Goal: Task Accomplishment & Management: Manage account settings

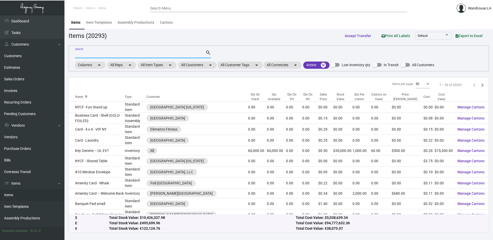
click at [152, 54] on input "Search" at bounding box center [140, 54] width 130 height 4
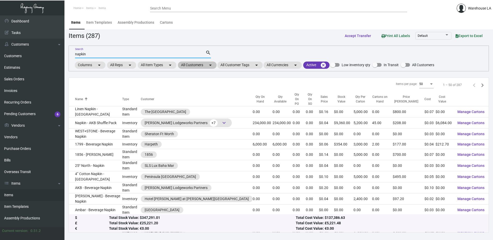
type input "napkin"
click at [207, 66] on mat-chip "All Customers arrow_drop_down" at bounding box center [197, 65] width 39 height 7
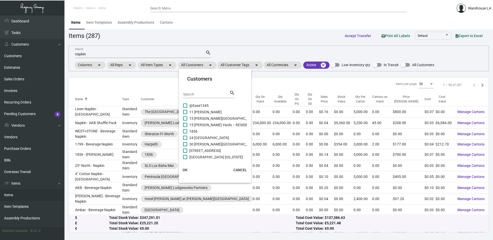
click at [194, 94] on input "Search" at bounding box center [206, 95] width 46 height 4
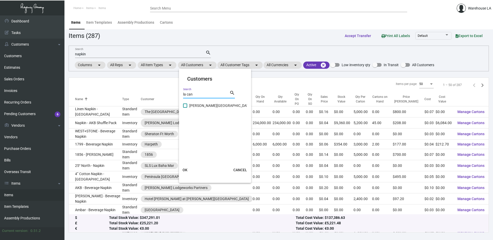
type input "la can"
click at [193, 104] on span "[PERSON_NAME][GEOGRAPHIC_DATA]" at bounding box center [220, 106] width 62 height 6
click at [185, 108] on input "[PERSON_NAME][GEOGRAPHIC_DATA]" at bounding box center [185, 108] width 0 height 0
checkbox input "true"
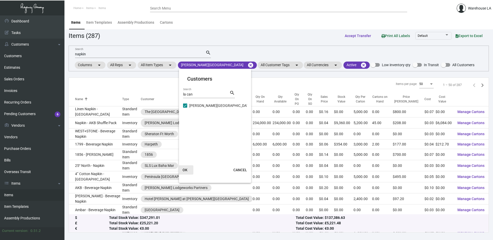
click at [185, 170] on span "OK" at bounding box center [185, 170] width 5 height 4
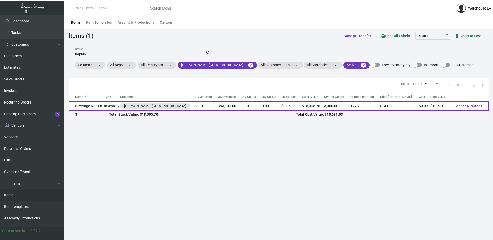
click at [92, 107] on td "Beverage Napkin" at bounding box center [86, 106] width 35 height 10
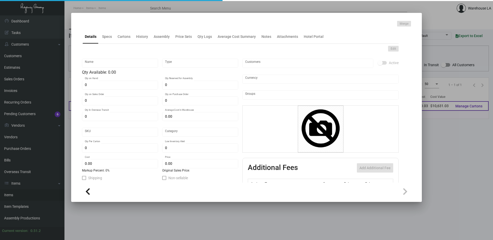
type input "Beverage Napkin"
type input "Inventory"
type input "383,100"
type input "$ 0.02659"
type input "Standard"
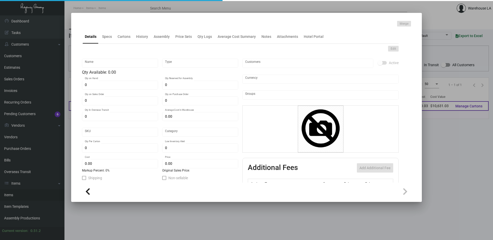
type input "3,000"
type input "50,000"
type input "$ 0.02775"
type input "$ 0.047"
checkbox input "true"
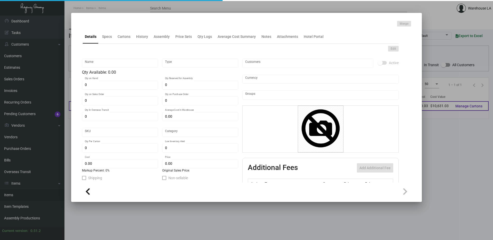
checkbox input "true"
type input "United States Dollar $"
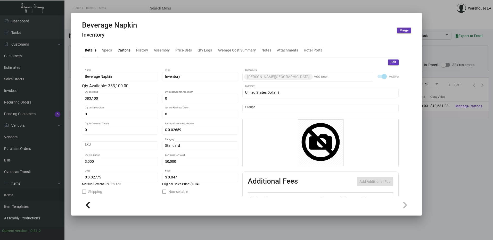
click at [119, 54] on div "Cartons" at bounding box center [124, 50] width 17 height 12
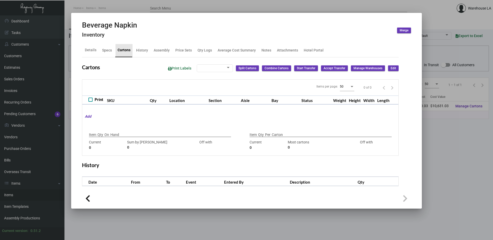
checkbox input "true"
type input "383,100"
type input "144000"
type input "+239100"
type input "3,000"
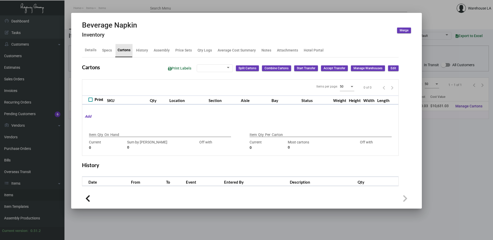
type input "3000"
type input "0"
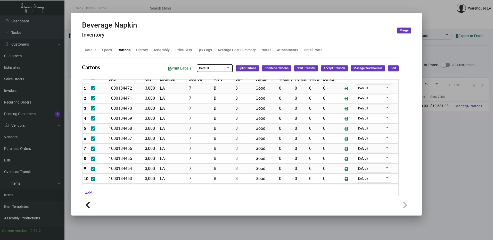
scroll to position [12, 0]
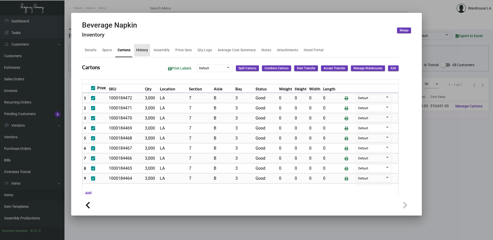
click at [144, 48] on div "History" at bounding box center [142, 49] width 12 height 5
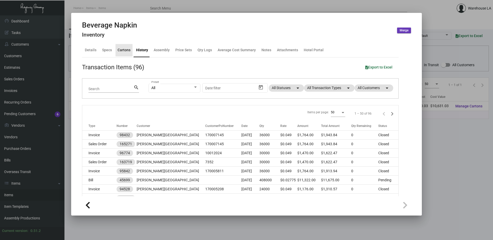
click at [128, 50] on div "Cartons" at bounding box center [124, 49] width 13 height 5
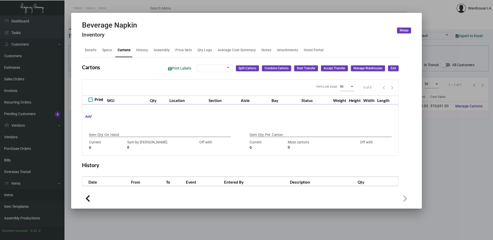
checkbox input "true"
type input "383,100"
type input "144000"
type input "+239100"
type input "3,000"
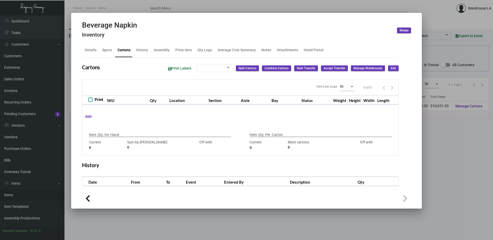
type input "3000"
type input "0"
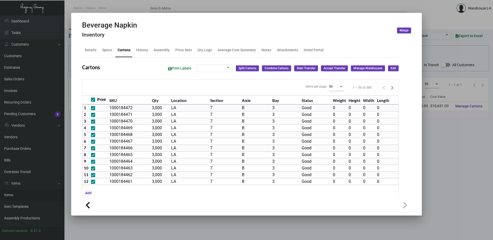
click at [389, 71] on button "Edit" at bounding box center [393, 69] width 11 height 6
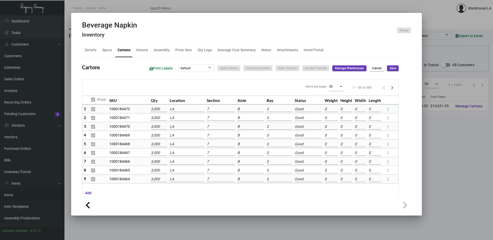
click at [175, 111] on input "LA" at bounding box center [187, 110] width 35 height 6
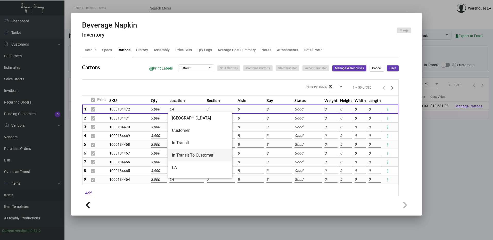
click at [193, 159] on span "In Transit To Customer" at bounding box center [200, 155] width 56 height 12
type input "In Transit To Customer"
click at [183, 119] on input "LA" at bounding box center [186, 119] width 35 height 6
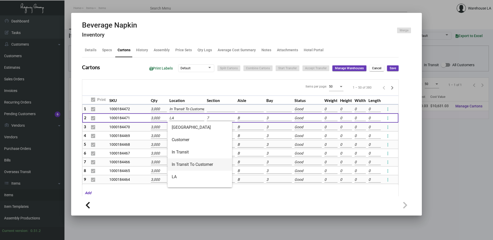
drag, startPoint x: 192, startPoint y: 163, endPoint x: 189, endPoint y: 147, distance: 16.0
click at [192, 160] on span "In Transit To Customer" at bounding box center [200, 165] width 56 height 12
type input "In Transit To Customer"
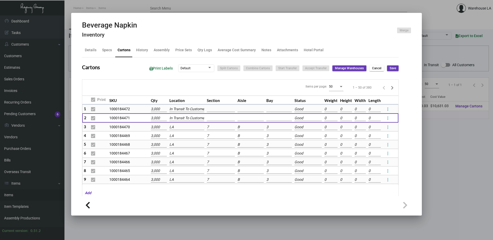
click at [186, 130] on td "LA" at bounding box center [186, 127] width 37 height 9
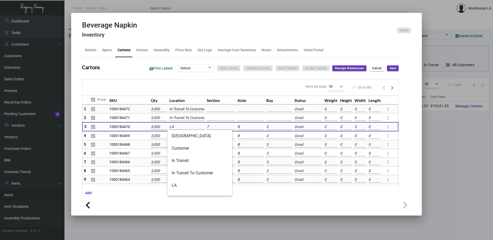
click at [189, 125] on input "LA" at bounding box center [186, 127] width 35 height 6
click at [193, 169] on span "In Transit To Customer" at bounding box center [200, 173] width 56 height 12
type input "In Transit To Customer"
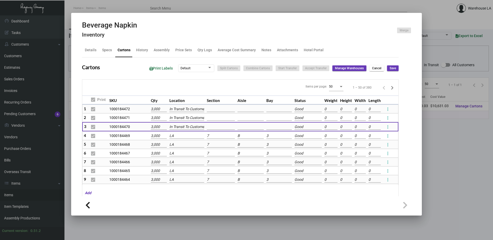
click at [178, 133] on td "LA" at bounding box center [186, 136] width 37 height 9
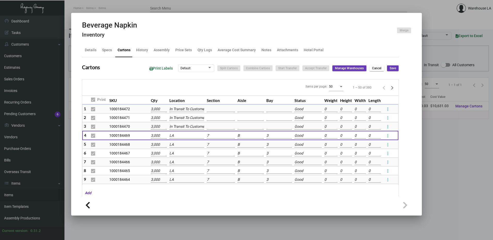
click at [180, 138] on input "LA" at bounding box center [186, 136] width 35 height 6
click at [188, 181] on span "In Transit To Customer" at bounding box center [200, 182] width 56 height 12
type input "In Transit To Customer"
click at [180, 146] on input "LA" at bounding box center [186, 145] width 35 height 6
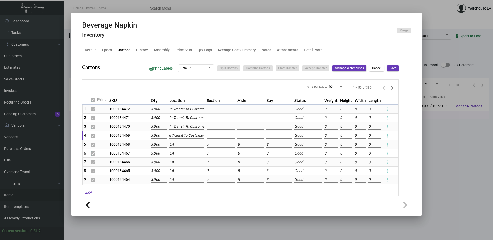
scroll to position [0, 0]
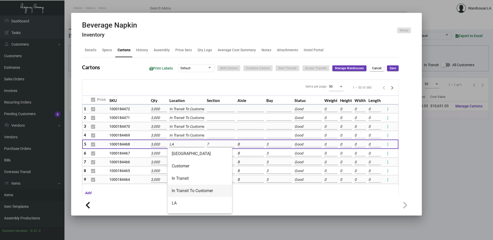
click at [192, 185] on span "In Transit To Customer" at bounding box center [200, 191] width 56 height 12
type input "In Transit To Customer"
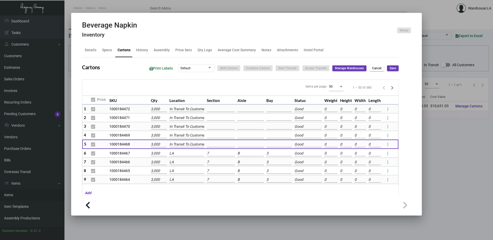
click at [179, 150] on td "LA" at bounding box center [186, 153] width 37 height 9
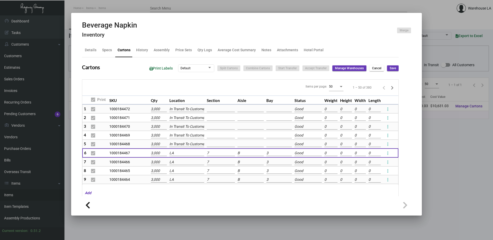
click at [180, 152] on input "LA" at bounding box center [186, 154] width 35 height 6
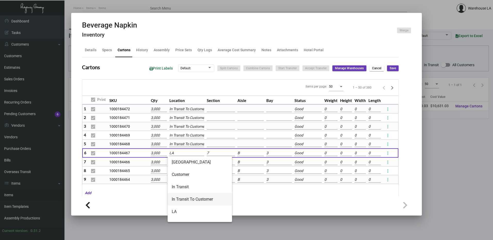
click at [191, 195] on span "In Transit To Customer" at bounding box center [200, 199] width 56 height 12
type input "In Transit To Customer"
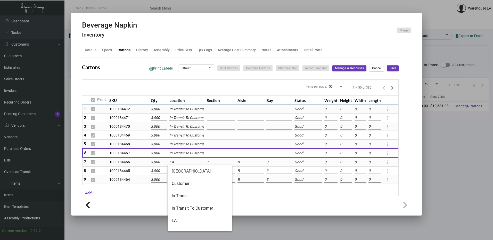
click at [183, 164] on input "LA" at bounding box center [186, 163] width 35 height 6
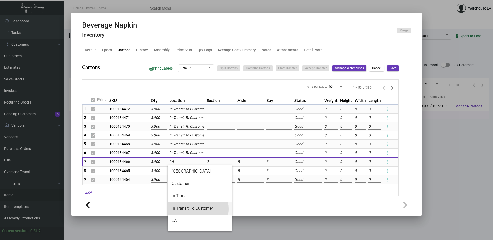
click at [188, 209] on span "In Transit To Customer" at bounding box center [200, 208] width 56 height 12
type input "In Transit To Customer"
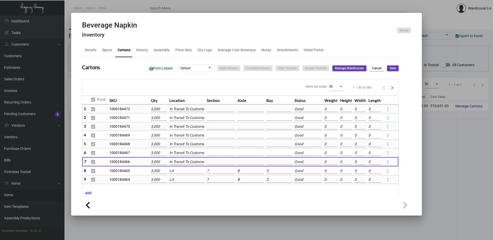
click at [174, 175] on td "LA" at bounding box center [186, 171] width 37 height 9
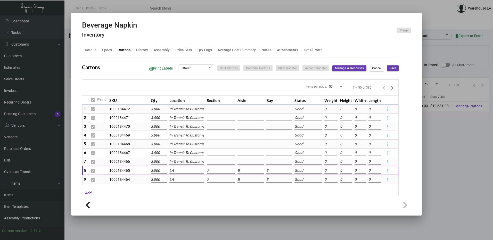
click at [174, 173] on input "LA" at bounding box center [186, 171] width 35 height 6
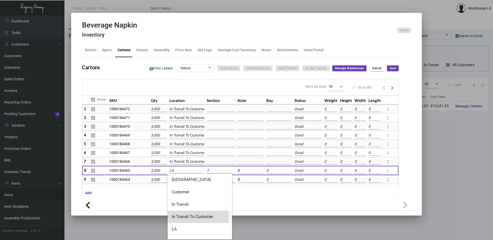
drag, startPoint x: 185, startPoint y: 217, endPoint x: 173, endPoint y: 158, distance: 60.2
click at [184, 213] on span "In Transit To Customer" at bounding box center [200, 217] width 56 height 12
type input "In Transit To Customer"
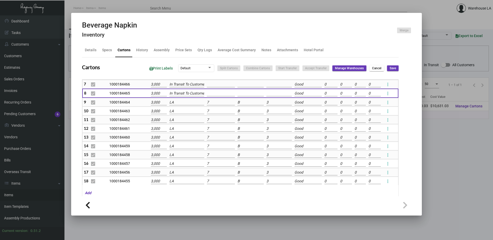
click at [182, 104] on input "LA" at bounding box center [186, 103] width 35 height 6
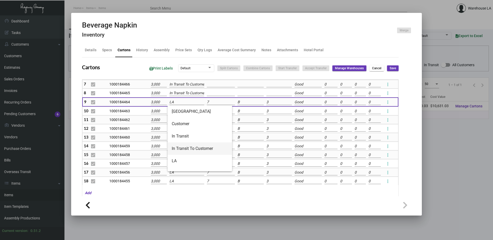
click at [194, 151] on span "In Transit To Customer" at bounding box center [200, 149] width 56 height 12
type input "In Transit To Customer"
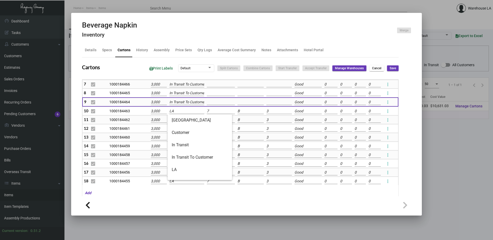
click at [181, 111] on input "LA" at bounding box center [186, 112] width 35 height 6
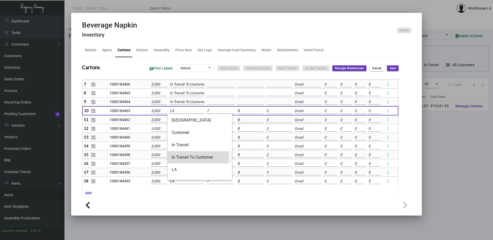
drag, startPoint x: 190, startPoint y: 157, endPoint x: 179, endPoint y: 126, distance: 33.2
click at [190, 157] on span "In Transit To Customer" at bounding box center [200, 157] width 56 height 12
type input "In Transit To Customer"
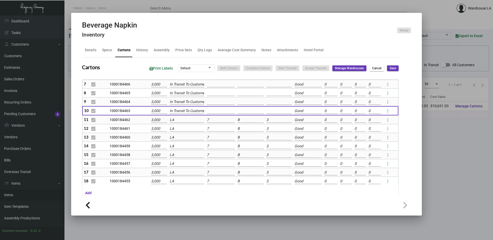
click at [178, 124] on td "LA" at bounding box center [186, 120] width 37 height 9
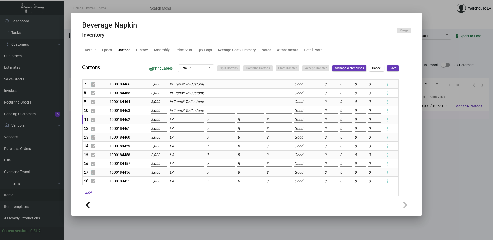
click at [178, 121] on input "LA" at bounding box center [187, 120] width 35 height 6
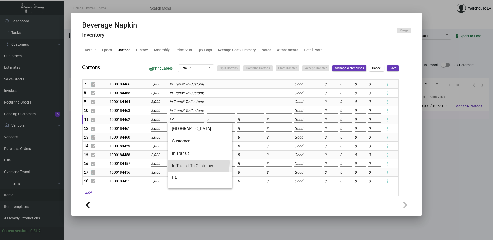
click at [192, 163] on span "In Transit To Customer" at bounding box center [200, 166] width 56 height 12
type input "In Transit To Customer"
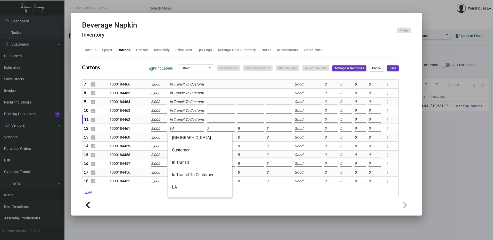
click at [184, 127] on input "LA" at bounding box center [187, 129] width 35 height 6
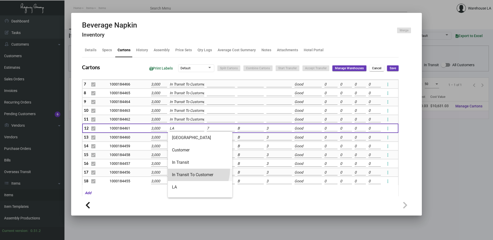
click at [190, 170] on span "In Transit To Customer" at bounding box center [200, 175] width 56 height 12
type input "In Transit To Customer"
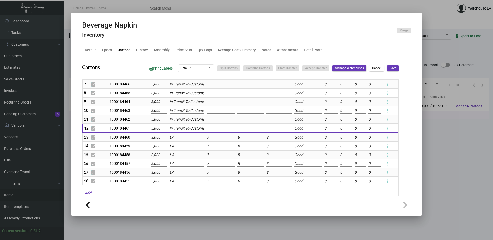
click at [181, 136] on input "LA" at bounding box center [187, 138] width 35 height 6
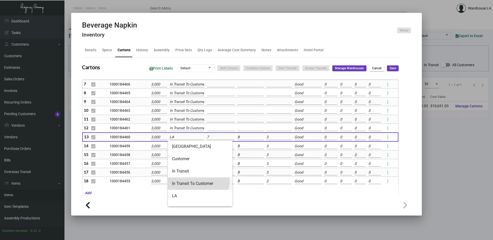
drag, startPoint x: 196, startPoint y: 181, endPoint x: 183, endPoint y: 149, distance: 34.2
click at [196, 181] on span "In Transit To Customer" at bounding box center [200, 184] width 56 height 12
type input "In Transit To Customer"
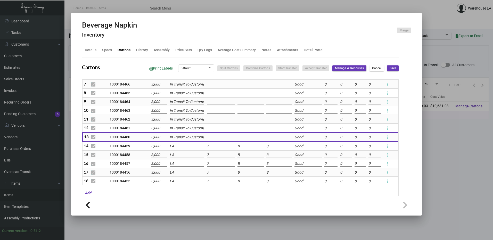
click at [180, 143] on td "LA" at bounding box center [186, 146] width 37 height 9
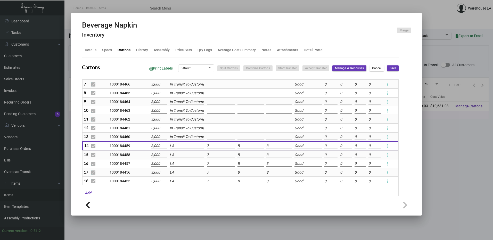
click at [182, 146] on input "LA" at bounding box center [187, 146] width 35 height 6
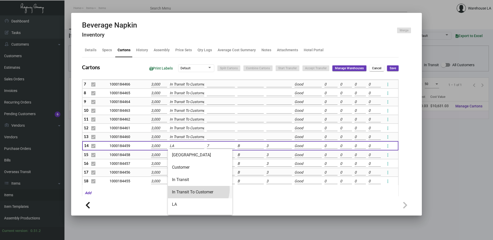
click at [197, 189] on span "In Transit To Customer" at bounding box center [200, 192] width 56 height 12
type input "In Transit To Customer"
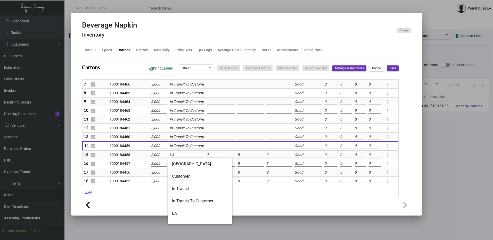
click at [183, 156] on input "LA" at bounding box center [187, 155] width 35 height 6
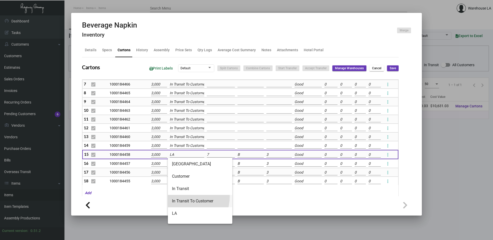
click at [186, 197] on span "In Transit To Customer" at bounding box center [200, 201] width 56 height 12
type input "In Transit To Customer"
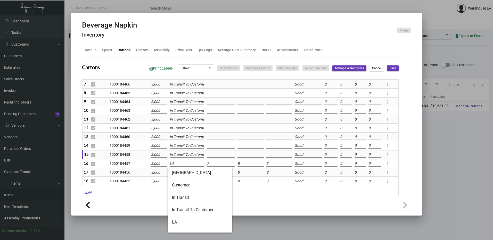
click at [178, 166] on input "LA" at bounding box center [187, 164] width 35 height 6
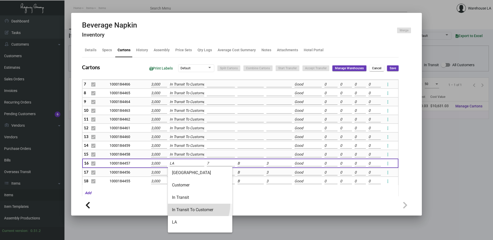
click at [189, 205] on span "In Transit To Customer" at bounding box center [200, 210] width 56 height 12
type input "In Transit To Customer"
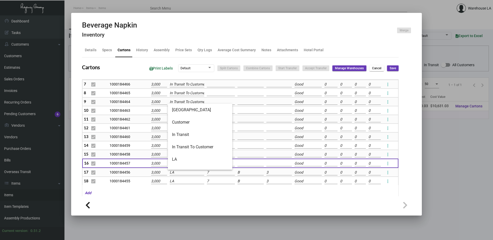
click at [177, 174] on input "LA" at bounding box center [187, 173] width 35 height 6
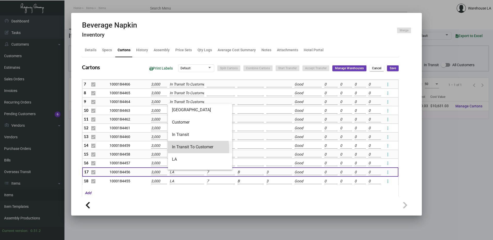
click at [183, 149] on span "In Transit To Customer" at bounding box center [200, 147] width 56 height 12
type input "In Transit To Customer"
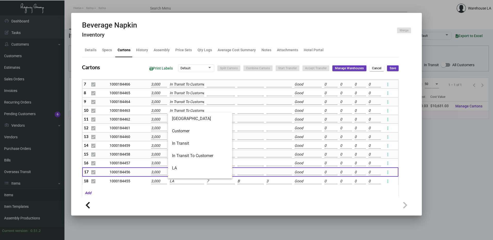
click at [186, 182] on input "LA" at bounding box center [187, 182] width 35 height 6
click at [185, 159] on span "In Transit To Customer" at bounding box center [200, 156] width 56 height 12
type input "In Transit To Customer"
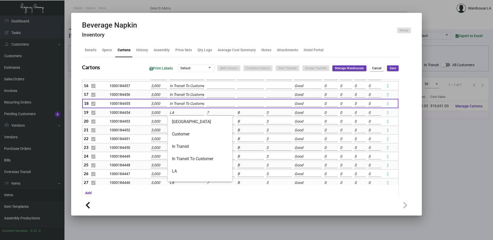
click at [178, 112] on input "LA" at bounding box center [187, 113] width 35 height 6
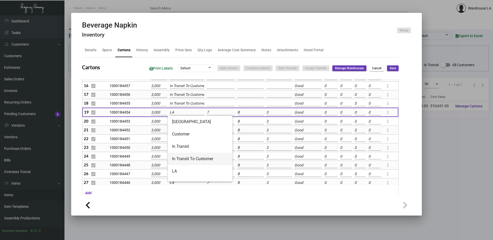
click at [184, 159] on span "In Transit To Customer" at bounding box center [200, 159] width 56 height 12
type input "In Transit To Customer"
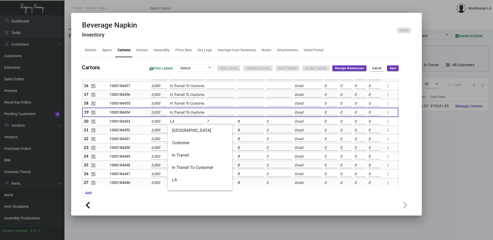
click at [179, 122] on input "LA" at bounding box center [187, 122] width 35 height 6
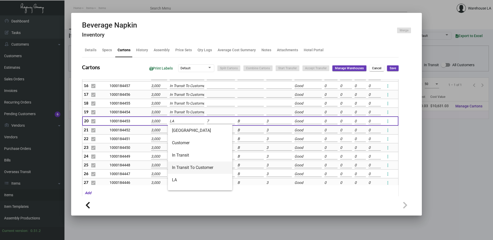
drag, startPoint x: 188, startPoint y: 166, endPoint x: 185, endPoint y: 144, distance: 22.3
click at [188, 166] on span "In Transit To Customer" at bounding box center [200, 168] width 56 height 12
type input "In Transit To Customer"
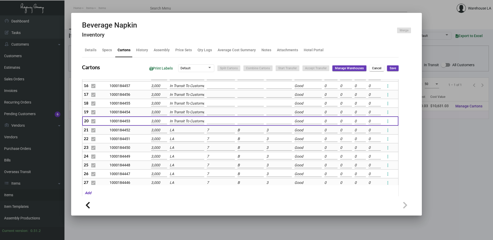
click at [182, 133] on input "LA" at bounding box center [187, 131] width 35 height 6
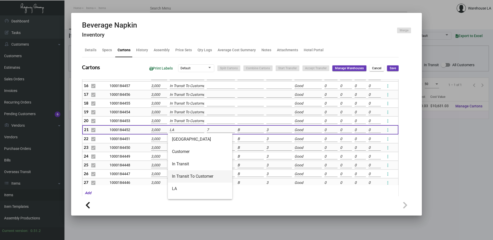
click at [184, 174] on span "In Transit To Customer" at bounding box center [200, 176] width 56 height 12
type input "In Transit To Customer"
click at [179, 139] on input "LA" at bounding box center [187, 139] width 35 height 6
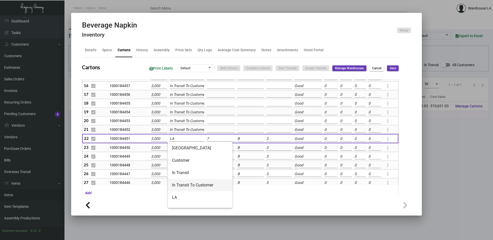
click at [187, 182] on span "In Transit To Customer" at bounding box center [200, 185] width 56 height 12
type input "In Transit To Customer"
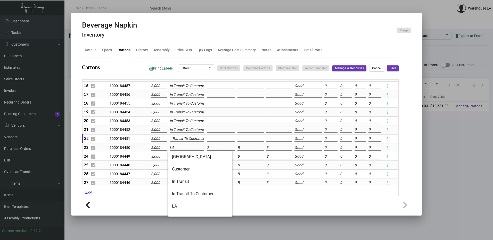
click at [179, 149] on input "LA" at bounding box center [187, 148] width 35 height 6
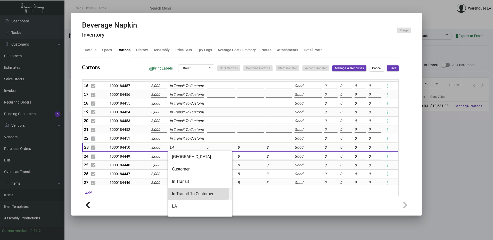
click at [182, 192] on span "In Transit To Customer" at bounding box center [200, 194] width 56 height 12
type input "In Transit To Customer"
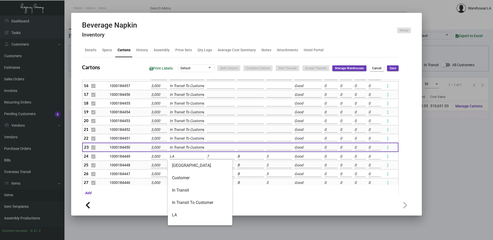
click at [175, 156] on input "LA" at bounding box center [187, 157] width 35 height 6
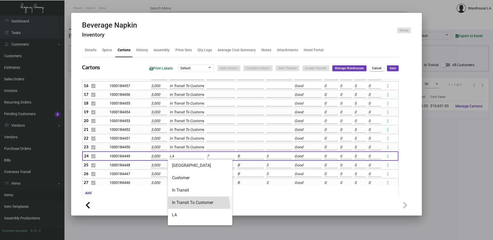
drag, startPoint x: 189, startPoint y: 208, endPoint x: 183, endPoint y: 182, distance: 26.5
click at [189, 208] on span "In Transit To Customer" at bounding box center [200, 203] width 56 height 12
type input "In Transit To Customer"
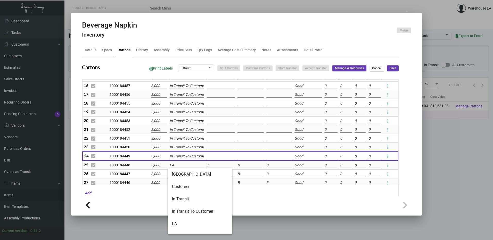
click at [179, 168] on input "LA" at bounding box center [187, 166] width 35 height 6
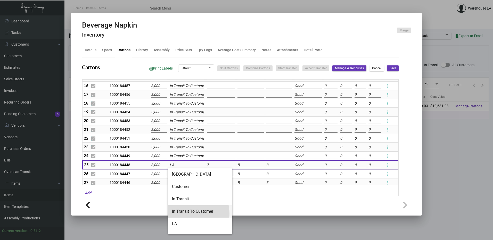
click at [191, 214] on span "In Transit To Customer" at bounding box center [200, 212] width 56 height 12
type input "In Transit To Customer"
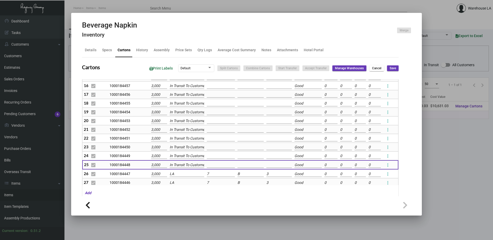
click at [177, 178] on td "LA" at bounding box center [186, 174] width 37 height 9
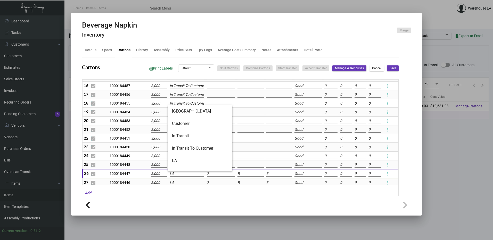
click at [181, 176] on input "LA" at bounding box center [187, 174] width 35 height 6
click at [183, 147] on span "In Transit To Customer" at bounding box center [200, 148] width 56 height 12
type input "In Transit To Customer"
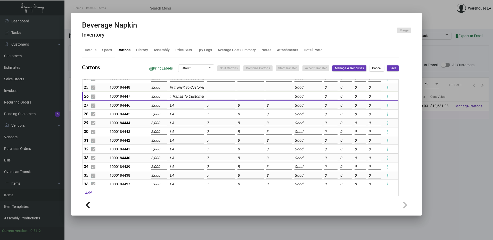
click at [183, 102] on td "LA" at bounding box center [186, 105] width 37 height 9
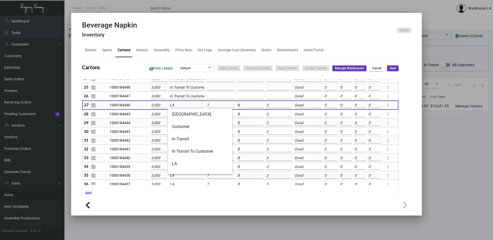
click at [183, 105] on input "LA" at bounding box center [187, 106] width 35 height 6
click at [191, 152] on span "In Transit To Customer" at bounding box center [200, 151] width 56 height 12
type input "In Transit To Customer"
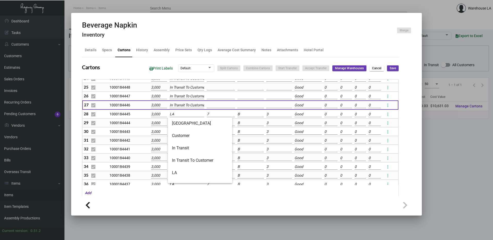
click at [183, 115] on input "LA" at bounding box center [187, 115] width 35 height 6
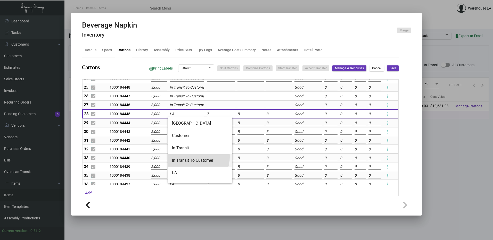
click at [194, 157] on span "In Transit To Customer" at bounding box center [200, 160] width 56 height 12
type input "In Transit To Customer"
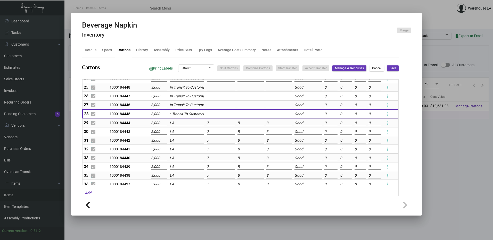
click at [183, 126] on input "LA" at bounding box center [187, 123] width 35 height 6
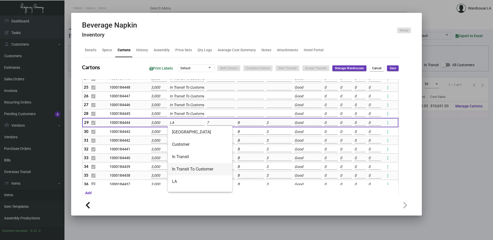
click at [181, 165] on span "In Transit To Customer" at bounding box center [200, 169] width 56 height 12
type input "In Transit To Customer"
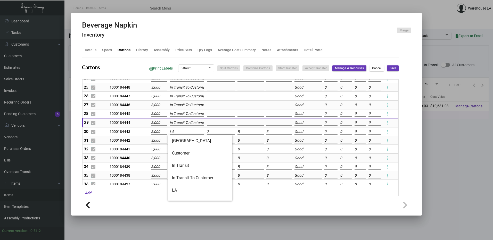
click at [177, 134] on input "LA" at bounding box center [187, 132] width 35 height 6
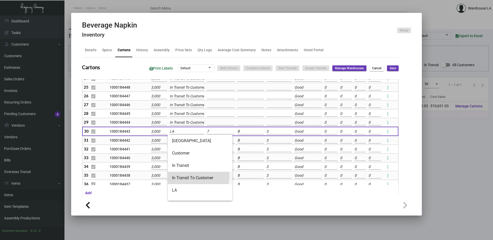
click at [186, 175] on span "In Transit To Customer" at bounding box center [200, 178] width 56 height 12
type input "In Transit To Customer"
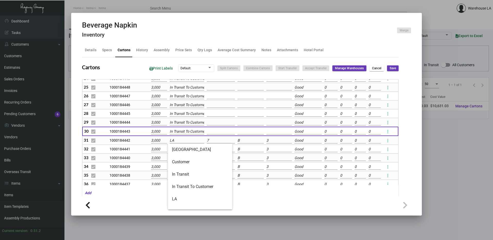
click at [178, 142] on input "LA" at bounding box center [187, 141] width 35 height 6
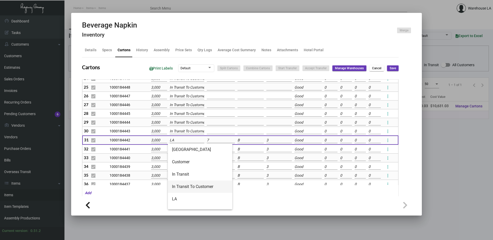
click at [181, 182] on span "In Transit To Customer" at bounding box center [200, 187] width 56 height 12
type input "In Transit To Customer"
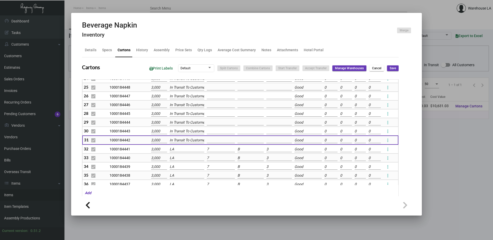
click at [176, 153] on td "LA" at bounding box center [186, 149] width 37 height 9
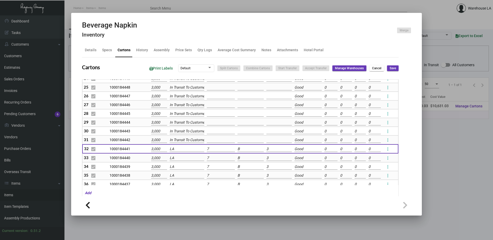
click at [176, 149] on input "LA" at bounding box center [187, 149] width 35 height 6
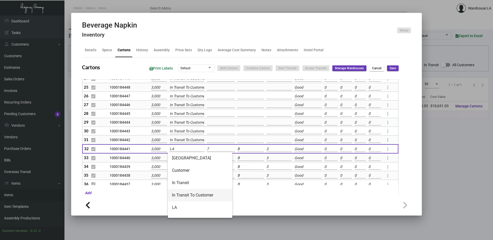
click at [190, 193] on span "In Transit To Customer" at bounding box center [200, 195] width 56 height 12
type input "In Transit To Customer"
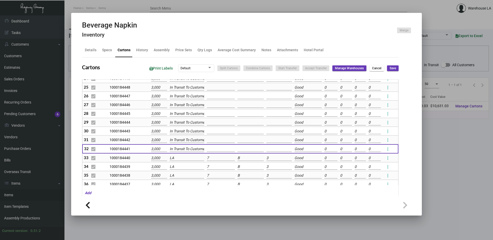
click at [182, 159] on input "LA" at bounding box center [187, 159] width 35 height 6
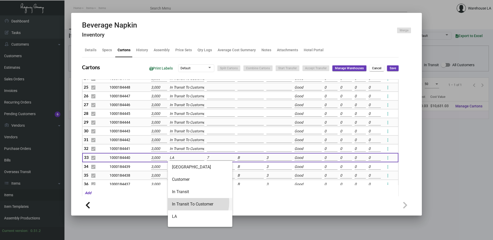
click at [183, 202] on span "In Transit To Customer" at bounding box center [200, 204] width 56 height 12
type input "In Transit To Customer"
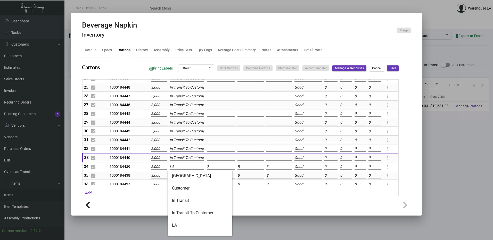
click at [174, 169] on input "LA" at bounding box center [187, 167] width 35 height 6
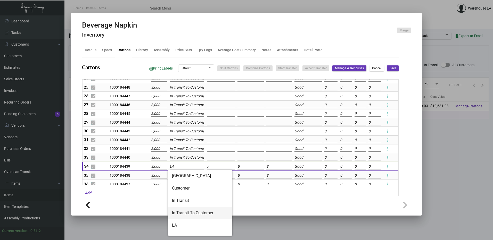
click at [193, 209] on span "In Transit To Customer" at bounding box center [200, 213] width 56 height 12
type input "In Transit To Customer"
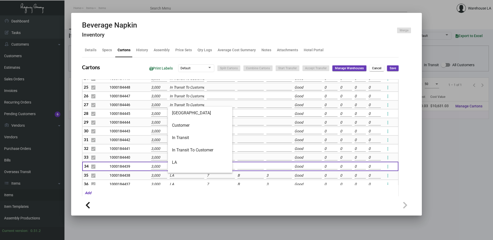
click at [181, 177] on input "LA" at bounding box center [187, 176] width 35 height 6
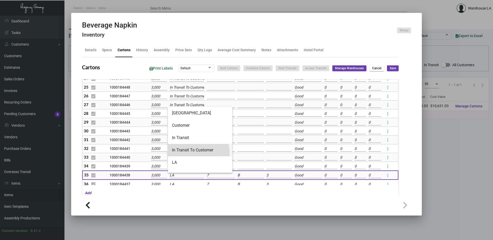
click at [183, 154] on span "In Transit To Customer" at bounding box center [200, 150] width 56 height 12
type input "In Transit To Customer"
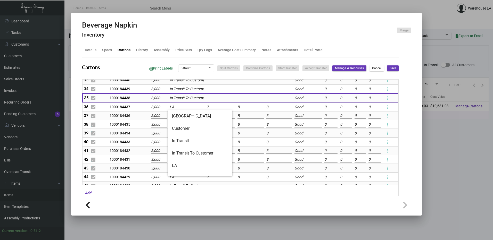
click at [176, 108] on input "LA" at bounding box center [187, 107] width 35 height 6
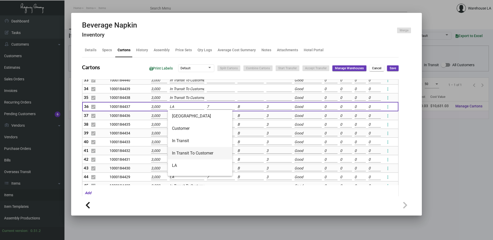
click at [186, 152] on span "In Transit To Customer" at bounding box center [200, 153] width 56 height 12
type input "In Transit To Customer"
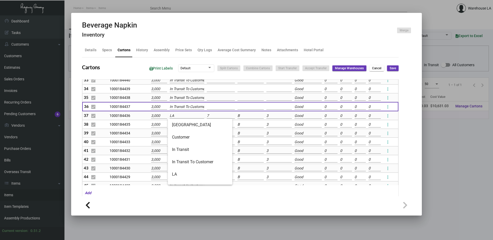
click at [182, 115] on input "LA" at bounding box center [187, 116] width 35 height 6
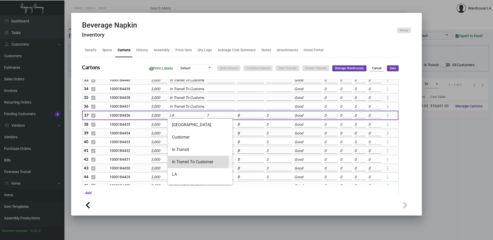
click at [186, 162] on span "In Transit To Customer" at bounding box center [200, 162] width 56 height 12
type input "In Transit To Customer"
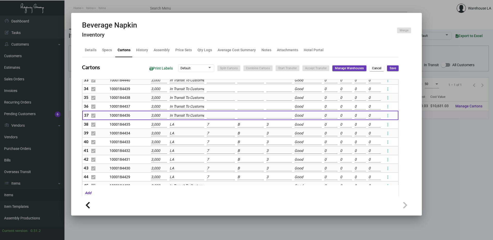
click at [178, 125] on input "LA" at bounding box center [187, 125] width 35 height 6
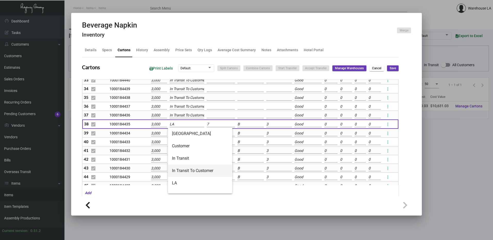
click at [183, 175] on span "In Transit To Customer" at bounding box center [200, 171] width 56 height 12
type input "In Transit To Customer"
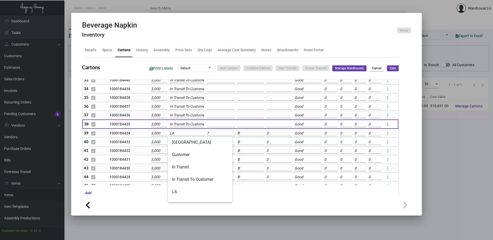
click at [178, 134] on input "LA" at bounding box center [187, 134] width 35 height 6
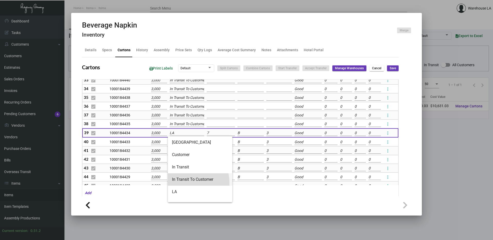
drag, startPoint x: 186, startPoint y: 183, endPoint x: 185, endPoint y: 164, distance: 19.4
click at [186, 183] on span "In Transit To Customer" at bounding box center [200, 180] width 56 height 12
type input "In Transit To Customer"
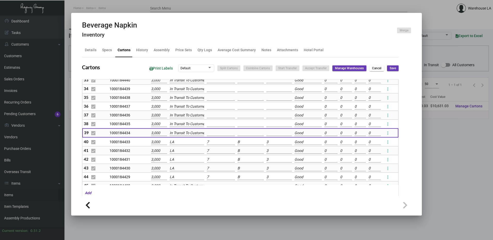
click at [181, 143] on input "LA" at bounding box center [187, 143] width 35 height 6
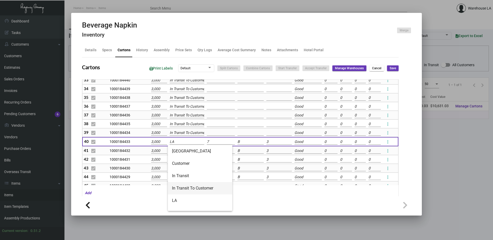
click at [188, 188] on span "In Transit To Customer" at bounding box center [200, 188] width 56 height 12
type input "In Transit To Customer"
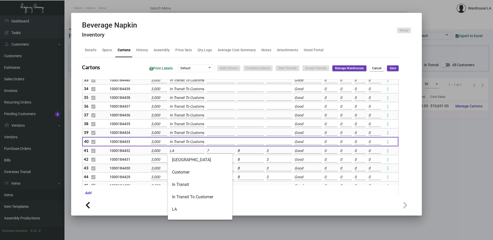
click at [180, 152] on input "LA" at bounding box center [187, 151] width 35 height 6
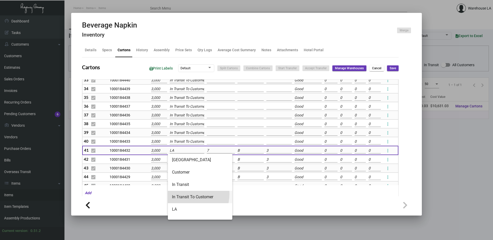
click at [188, 194] on span "In Transit To Customer" at bounding box center [200, 197] width 56 height 12
type input "In Transit To Customer"
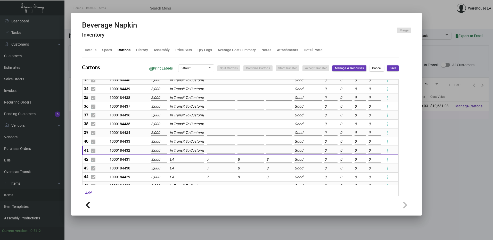
click at [182, 159] on input "LA" at bounding box center [187, 160] width 35 height 6
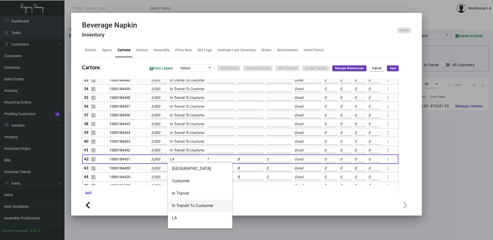
drag, startPoint x: 186, startPoint y: 205, endPoint x: 184, endPoint y: 183, distance: 22.2
click at [186, 205] on span "In Transit To Customer" at bounding box center [200, 206] width 56 height 12
type input "In Transit To Customer"
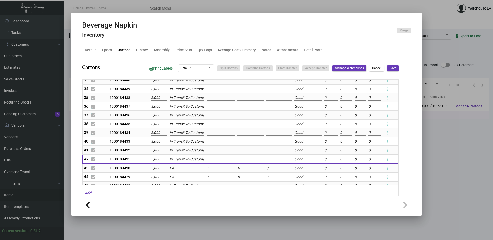
click at [180, 168] on input "LA" at bounding box center [187, 169] width 35 height 6
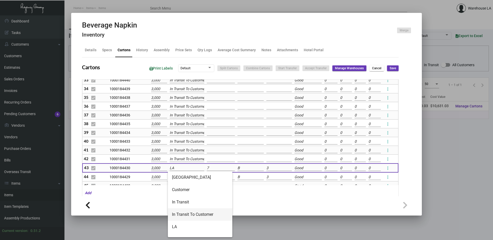
click at [192, 214] on span "In Transit To Customer" at bounding box center [200, 215] width 56 height 12
type input "In Transit To Customer"
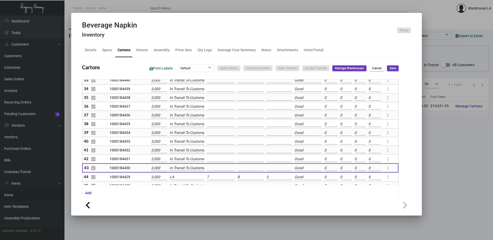
click at [181, 175] on input "LA" at bounding box center [187, 178] width 35 height 6
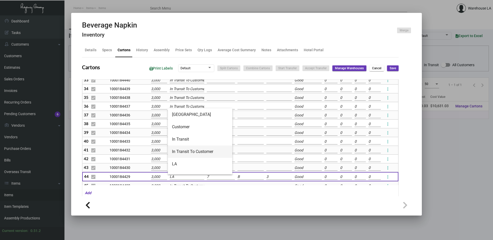
click at [187, 154] on span "In Transit To Customer" at bounding box center [200, 152] width 56 height 12
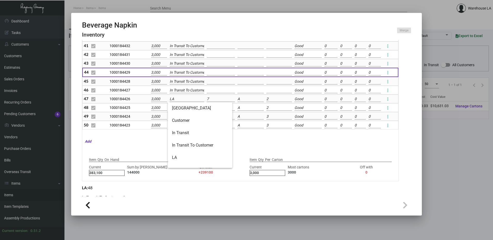
click at [182, 102] on input "LA" at bounding box center [187, 99] width 35 height 6
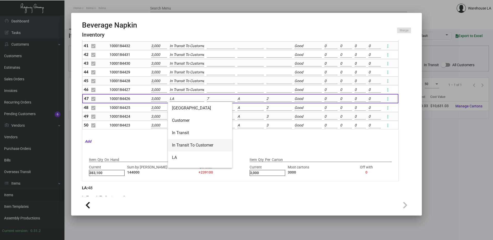
click at [190, 148] on span "In Transit To Customer" at bounding box center [200, 145] width 56 height 12
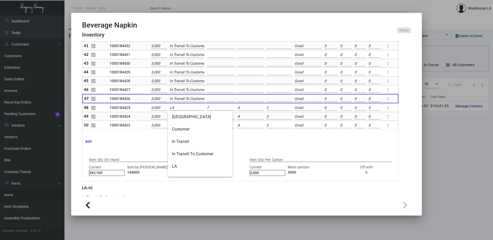
click at [176, 109] on input "LA" at bounding box center [187, 108] width 35 height 6
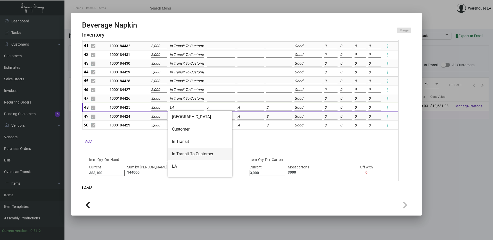
click at [187, 153] on span "In Transit To Customer" at bounding box center [200, 154] width 56 height 12
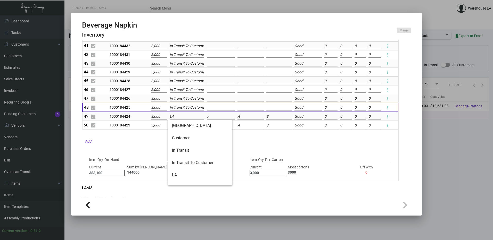
click at [180, 119] on input "LA" at bounding box center [187, 117] width 35 height 6
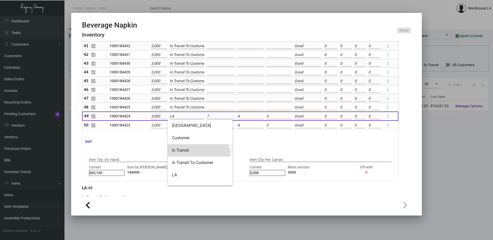
click at [189, 156] on span "In Transit" at bounding box center [200, 150] width 56 height 12
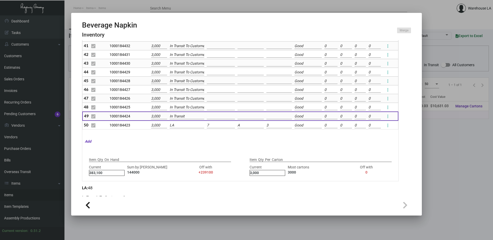
click at [187, 118] on input "In Transit" at bounding box center [187, 117] width 35 height 6
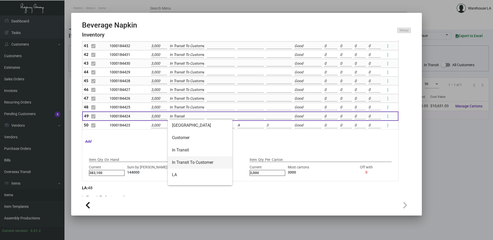
click at [192, 158] on span "In Transit To Customer" at bounding box center [200, 163] width 56 height 12
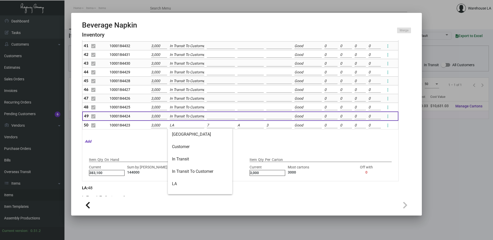
click at [187, 128] on input "LA" at bounding box center [187, 126] width 35 height 6
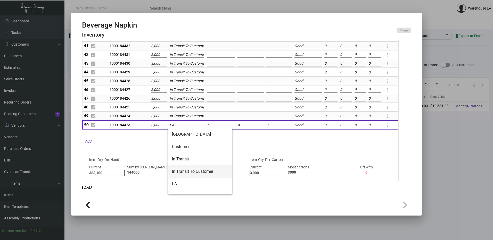
click at [188, 172] on span "In Transit To Customer" at bounding box center [200, 172] width 56 height 12
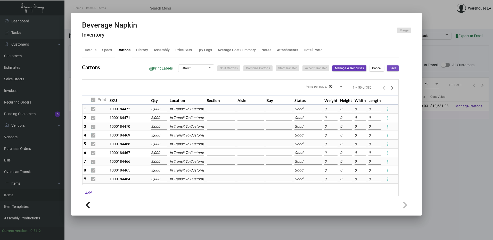
click at [390, 69] on span "Save" at bounding box center [393, 68] width 6 height 4
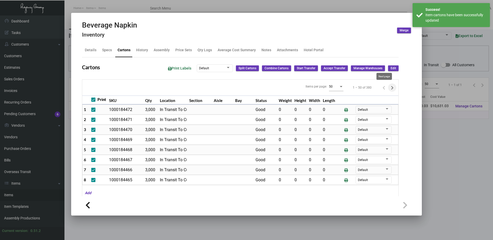
click at [389, 86] on icon "Next page" at bounding box center [392, 87] width 7 height 7
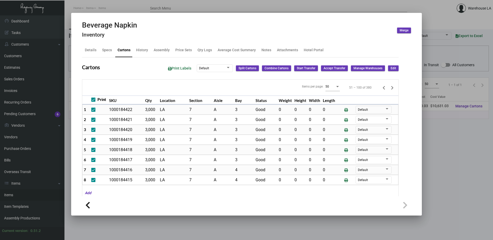
click at [394, 68] on button "Edit" at bounding box center [393, 69] width 11 height 6
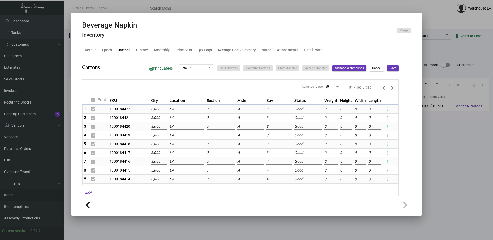
click at [181, 108] on input "LA" at bounding box center [187, 110] width 35 height 6
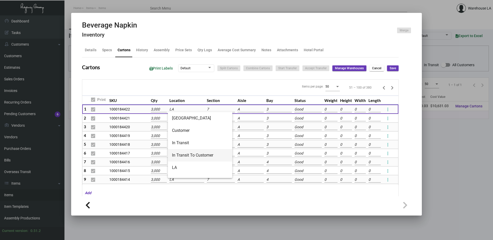
click at [193, 154] on span "In Transit To Customer" at bounding box center [200, 155] width 56 height 12
click at [173, 121] on div "Beverage Napkin Inventory Merge Details Specs Cartons History Assembly Price Se…" at bounding box center [246, 120] width 493 height 240
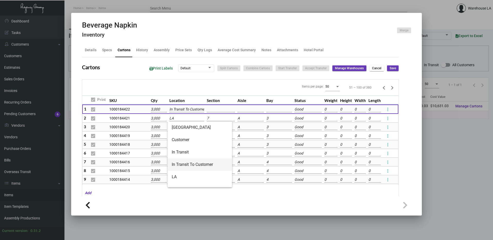
click at [196, 160] on span "In Transit To Customer" at bounding box center [200, 165] width 56 height 12
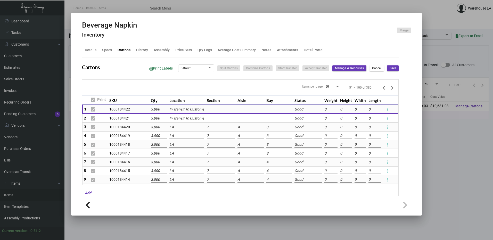
click at [184, 126] on input "LA" at bounding box center [186, 128] width 35 height 6
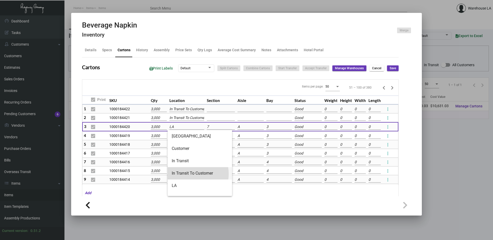
drag, startPoint x: 189, startPoint y: 174, endPoint x: 188, endPoint y: 170, distance: 4.4
click at [189, 174] on span "In Transit To Customer" at bounding box center [200, 173] width 56 height 12
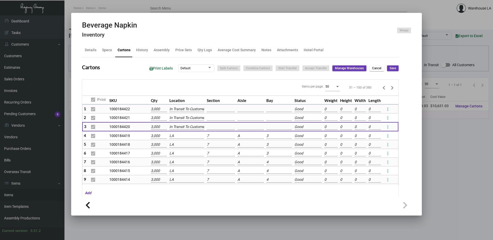
click at [177, 139] on td "LA" at bounding box center [186, 136] width 37 height 9
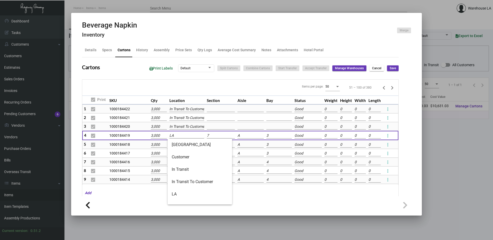
click at [177, 135] on input "LA" at bounding box center [186, 136] width 35 height 6
click at [190, 178] on span "In Transit To Customer" at bounding box center [200, 182] width 56 height 12
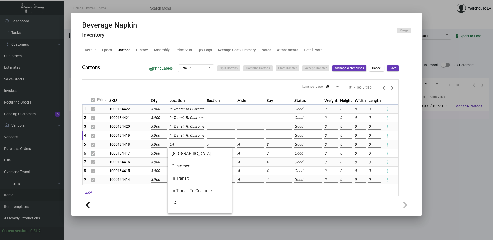
click at [175, 144] on input "LA" at bounding box center [186, 145] width 35 height 6
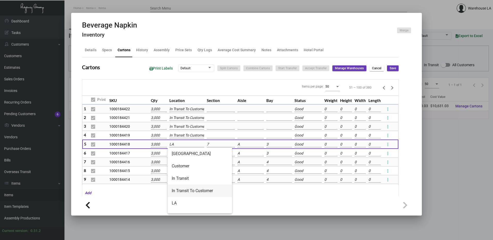
drag, startPoint x: 191, startPoint y: 190, endPoint x: 181, endPoint y: 166, distance: 26.0
click at [191, 187] on span "In Transit To Customer" at bounding box center [200, 191] width 56 height 12
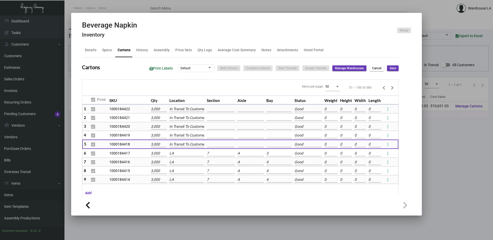
click at [177, 156] on input "LA" at bounding box center [186, 154] width 35 height 6
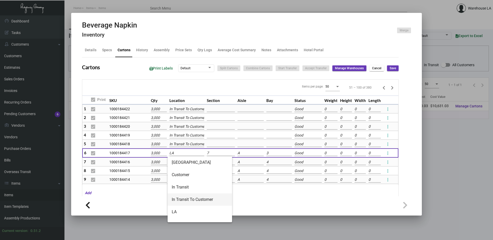
drag, startPoint x: 186, startPoint y: 195, endPoint x: 184, endPoint y: 186, distance: 9.2
click at [186, 194] on span "In Transit To Customer" at bounding box center [200, 200] width 56 height 12
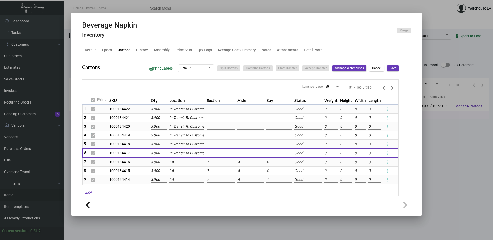
click at [177, 163] on input "LA" at bounding box center [186, 163] width 35 height 6
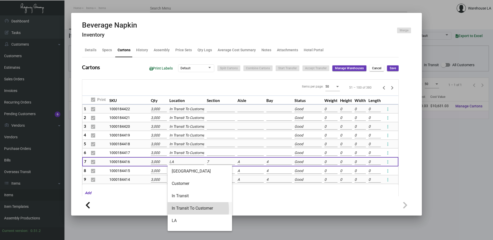
drag, startPoint x: 179, startPoint y: 210, endPoint x: 179, endPoint y: 206, distance: 4.1
click at [179, 210] on span "In Transit To Customer" at bounding box center [200, 208] width 56 height 12
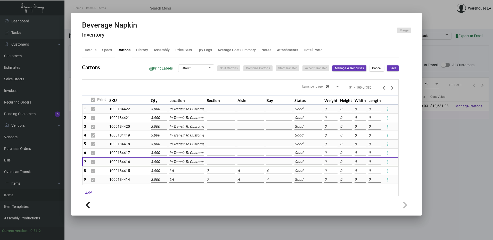
click at [172, 173] on input "LA" at bounding box center [186, 171] width 35 height 6
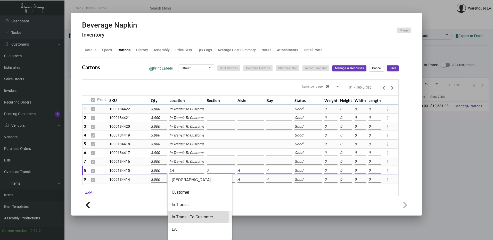
click at [192, 217] on span "In Transit To Customer" at bounding box center [200, 217] width 56 height 12
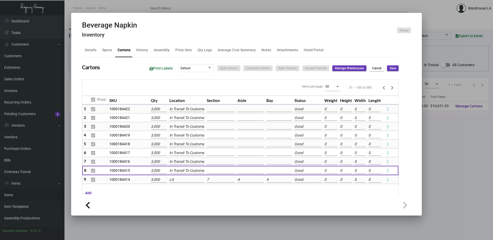
click at [182, 181] on input "LA" at bounding box center [186, 180] width 35 height 6
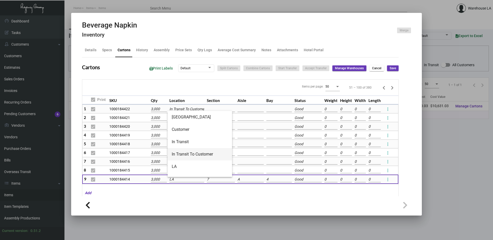
click at [183, 148] on span "In Transit To Customer" at bounding box center [200, 154] width 56 height 12
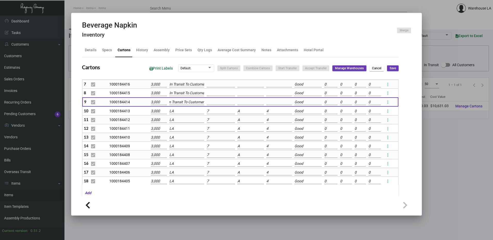
click at [177, 111] on input "LA" at bounding box center [186, 112] width 35 height 6
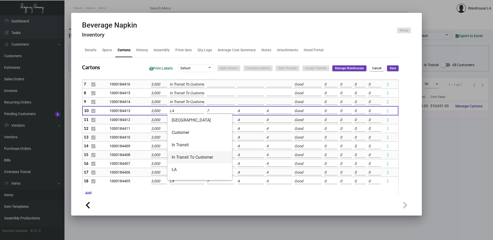
click at [190, 159] on span "In Transit To Customer" at bounding box center [200, 157] width 56 height 12
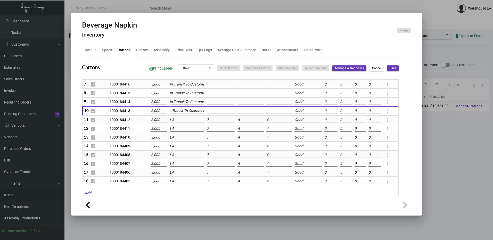
click at [181, 119] on input "LA" at bounding box center [187, 120] width 35 height 6
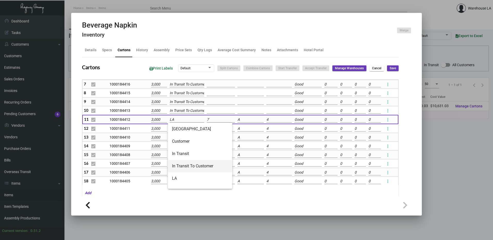
click at [183, 165] on span "In Transit To Customer" at bounding box center [200, 166] width 56 height 12
click at [177, 132] on input "LA" at bounding box center [187, 129] width 35 height 6
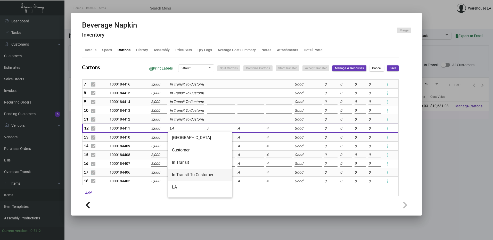
click at [185, 173] on span "In Transit To Customer" at bounding box center [200, 175] width 56 height 12
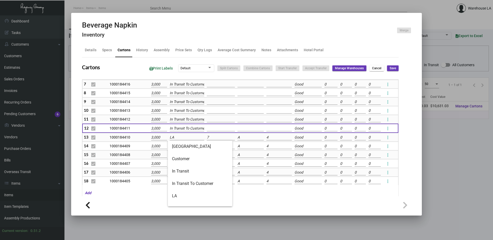
click at [181, 138] on input "LA" at bounding box center [187, 138] width 35 height 6
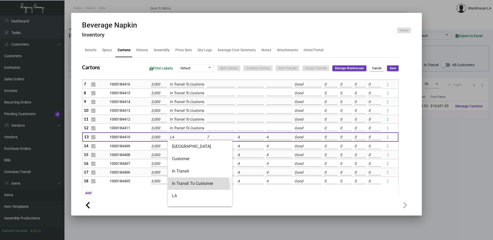
click at [196, 187] on span "In Transit To Customer" at bounding box center [200, 184] width 56 height 12
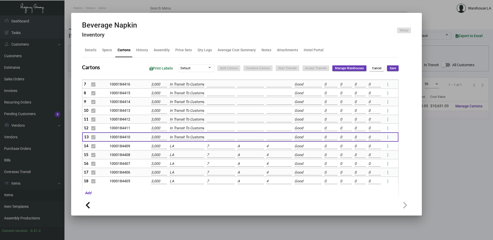
click at [188, 146] on input "LA" at bounding box center [187, 147] width 35 height 6
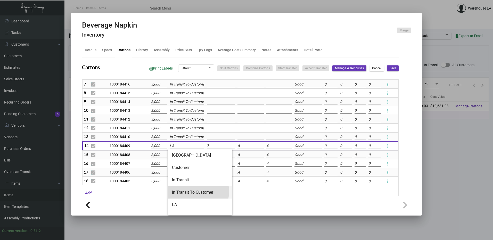
drag, startPoint x: 187, startPoint y: 192, endPoint x: 187, endPoint y: 181, distance: 10.8
click at [188, 187] on span "In Transit To Customer" at bounding box center [200, 192] width 56 height 12
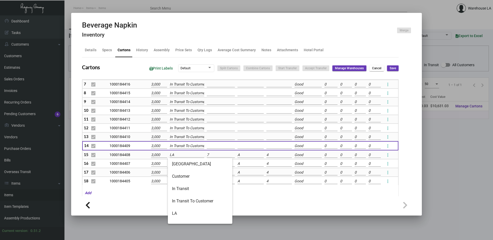
click at [181, 154] on input "LA" at bounding box center [187, 155] width 35 height 6
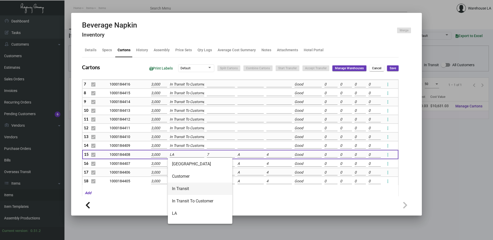
click at [186, 193] on span "In Transit" at bounding box center [200, 189] width 56 height 12
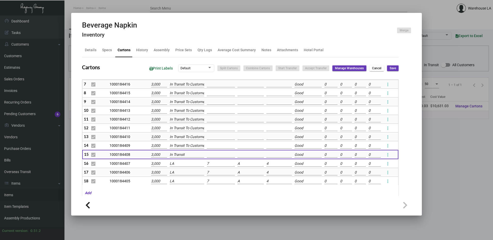
click at [181, 156] on input "In Transit" at bounding box center [187, 155] width 35 height 6
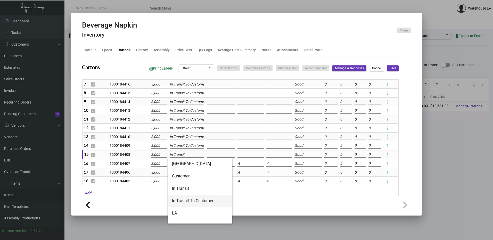
click at [184, 198] on span "In Transit To Customer" at bounding box center [200, 201] width 56 height 12
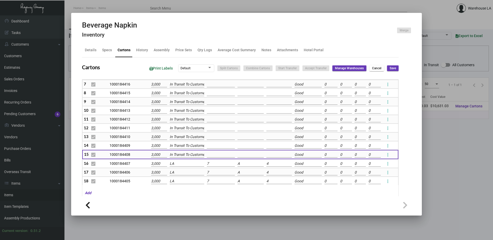
click at [180, 164] on input "LA" at bounding box center [187, 164] width 35 height 6
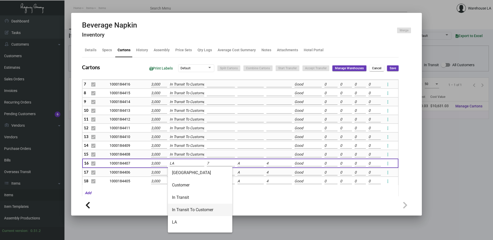
drag, startPoint x: 181, startPoint y: 209, endPoint x: 179, endPoint y: 195, distance: 14.0
click at [181, 206] on span "In Transit To Customer" at bounding box center [200, 210] width 56 height 12
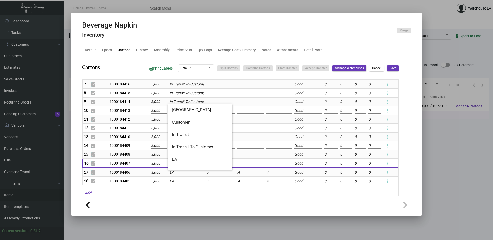
click at [176, 172] on input "LA" at bounding box center [187, 173] width 35 height 6
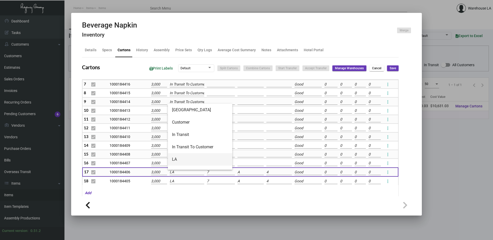
click at [181, 154] on span "LA" at bounding box center [200, 159] width 56 height 12
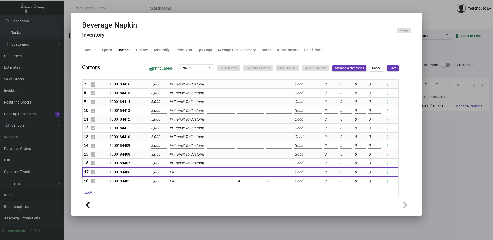
click at [178, 173] on input "LA" at bounding box center [187, 173] width 35 height 6
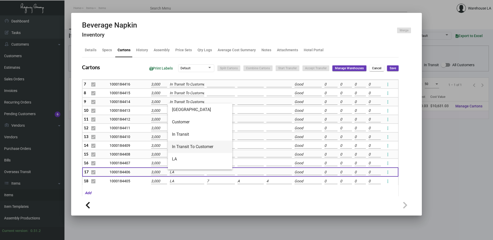
click at [185, 144] on span "In Transit To Customer" at bounding box center [200, 147] width 56 height 12
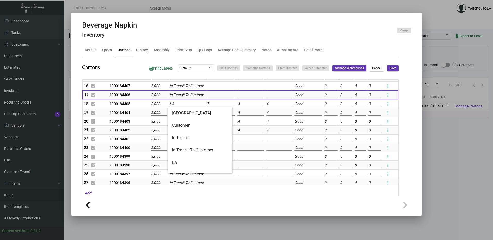
click at [182, 102] on input "LA" at bounding box center [187, 104] width 35 height 6
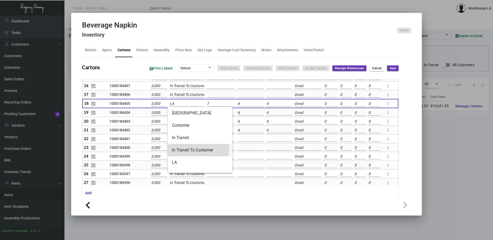
click at [186, 148] on span "In Transit To Customer" at bounding box center [200, 150] width 56 height 12
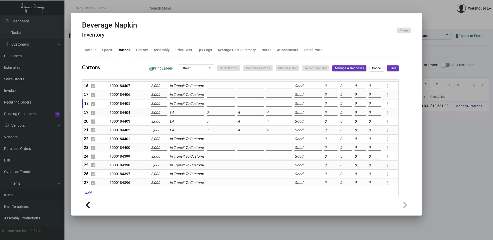
click at [178, 113] on input "LA" at bounding box center [187, 113] width 35 height 6
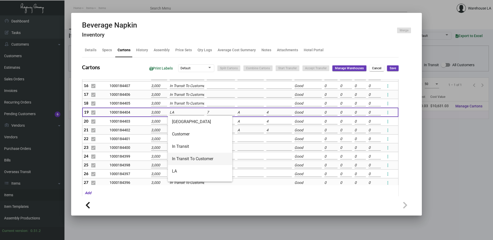
click at [182, 158] on span "In Transit To Customer" at bounding box center [200, 159] width 56 height 12
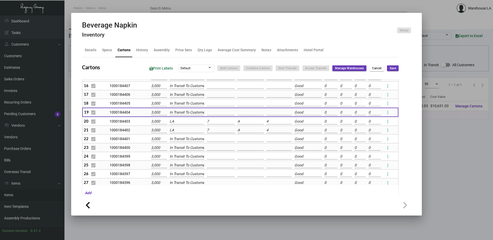
click at [181, 123] on input "LA" at bounding box center [187, 122] width 35 height 6
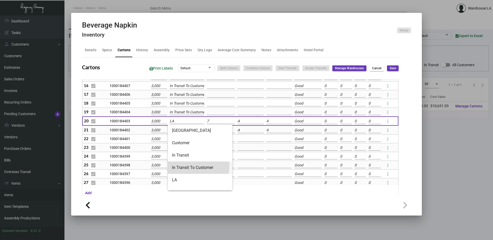
click at [186, 165] on span "In Transit To Customer" at bounding box center [200, 168] width 56 height 12
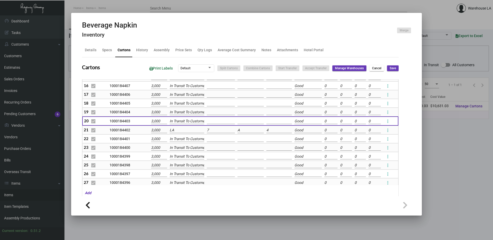
click at [181, 131] on input "LA" at bounding box center [187, 131] width 35 height 6
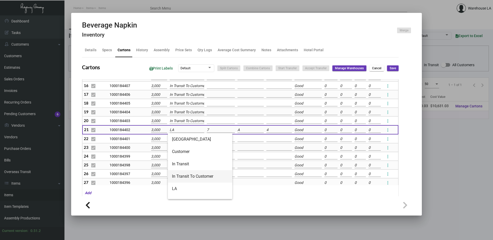
click at [186, 180] on span "In Transit To Customer" at bounding box center [200, 176] width 56 height 12
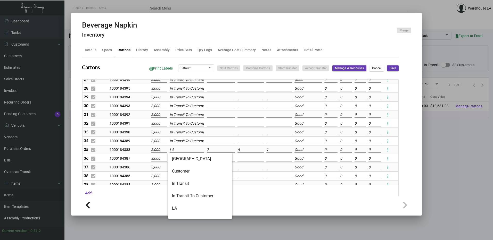
click at [184, 148] on input "LA" at bounding box center [187, 150] width 35 height 6
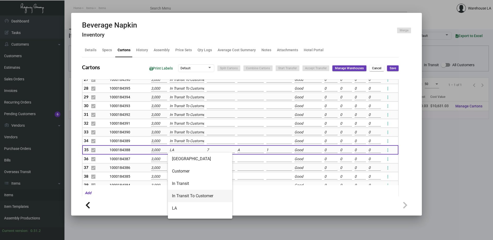
click at [198, 191] on span "In Transit To Customer" at bounding box center [200, 196] width 56 height 12
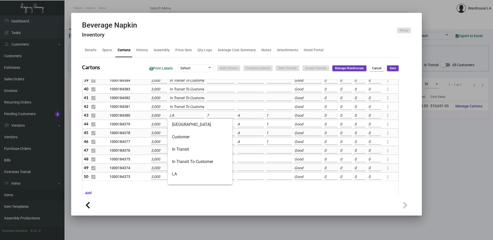
click at [187, 115] on input "LA" at bounding box center [187, 116] width 35 height 6
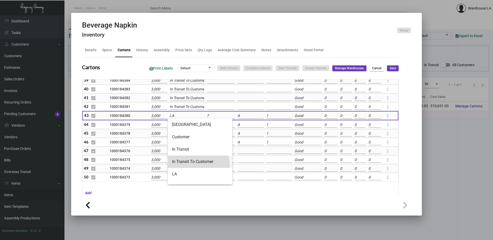
click at [184, 166] on span "In Transit To Customer" at bounding box center [200, 162] width 56 height 12
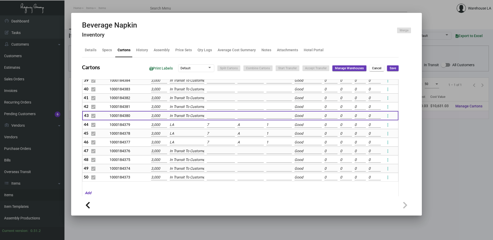
click at [180, 126] on input "LA" at bounding box center [187, 125] width 35 height 6
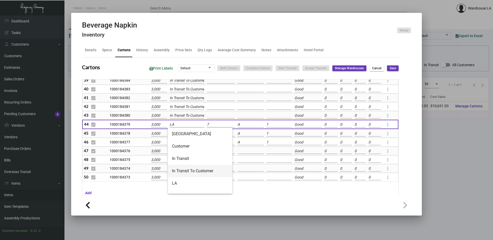
click at [176, 167] on span "In Transit To Customer" at bounding box center [200, 171] width 56 height 12
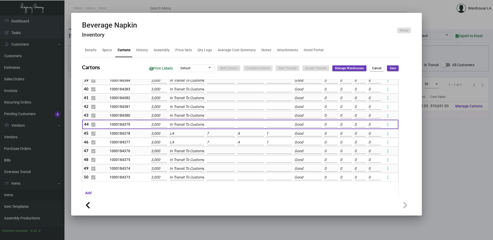
click at [178, 135] on input "LA" at bounding box center [187, 134] width 35 height 6
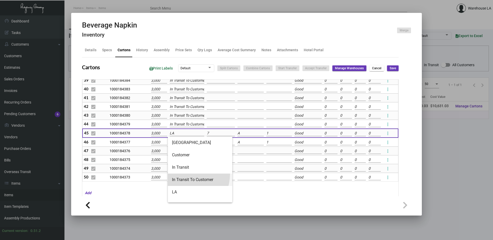
click at [184, 174] on span "In Transit To Customer" at bounding box center [200, 180] width 56 height 12
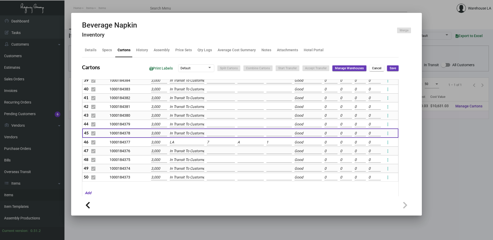
click at [183, 143] on input "LA" at bounding box center [187, 143] width 35 height 6
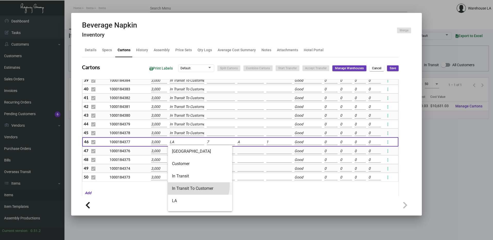
click at [191, 185] on span "In Transit To Customer" at bounding box center [200, 189] width 56 height 12
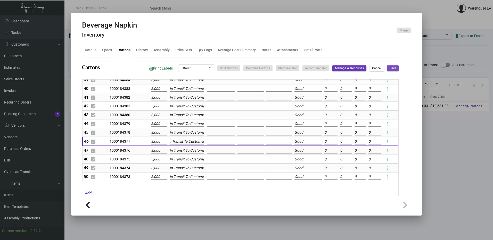
click at [390, 67] on span "Save" at bounding box center [393, 68] width 6 height 4
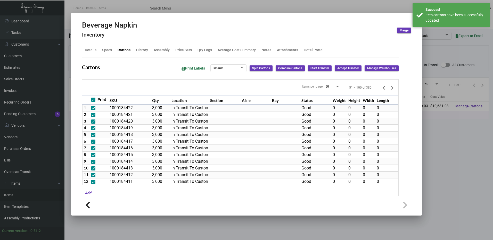
click at [389, 87] on icon "Next page" at bounding box center [392, 87] width 7 height 7
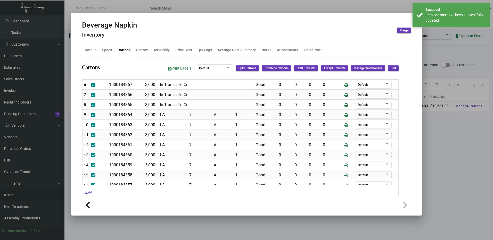
click at [392, 72] on div "Print Labels Default Split Cartons Combine Cartons Start Transfer Accept Transf…" at bounding box center [281, 69] width 235 height 10
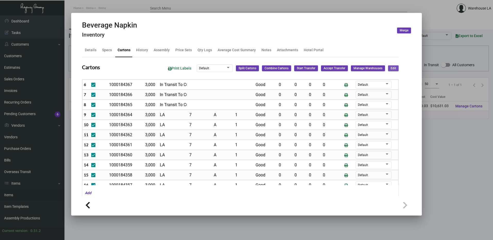
click at [391, 70] on span "Edit" at bounding box center [393, 68] width 5 height 4
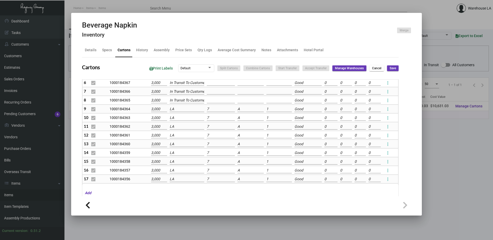
click at [183, 107] on td "LA" at bounding box center [186, 109] width 37 height 9
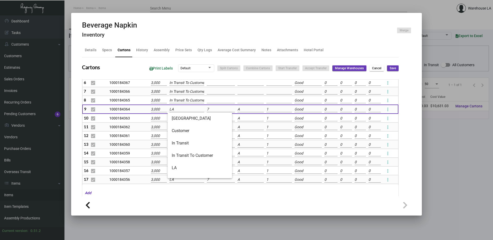
click at [183, 107] on input "LA" at bounding box center [186, 110] width 35 height 6
click at [184, 153] on span "In Transit To Customer" at bounding box center [200, 156] width 56 height 12
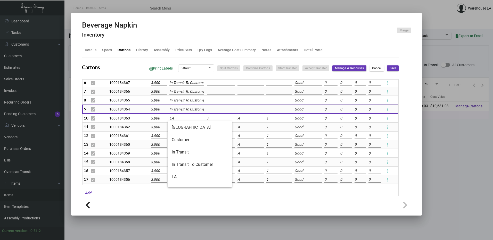
click at [186, 118] on input "LA" at bounding box center [186, 119] width 35 height 6
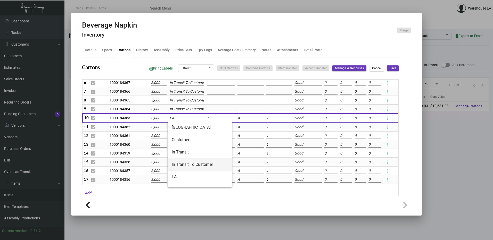
click at [185, 162] on span "In Transit To Customer" at bounding box center [200, 165] width 56 height 12
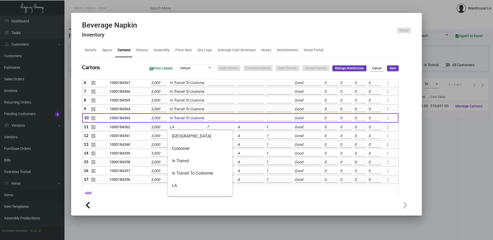
click at [181, 129] on input "LA" at bounding box center [187, 128] width 35 height 6
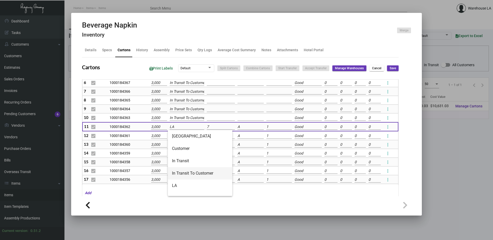
click at [183, 169] on span "In Transit To Customer" at bounding box center [200, 173] width 56 height 12
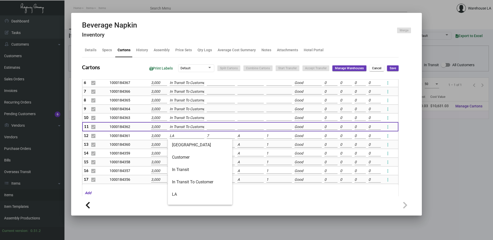
click at [177, 137] on input "LA" at bounding box center [187, 136] width 35 height 6
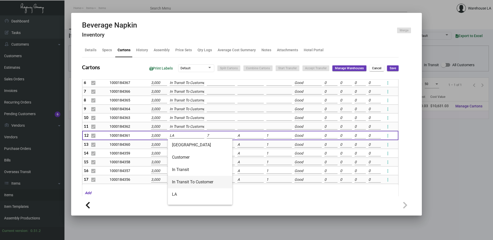
drag, startPoint x: 184, startPoint y: 179, endPoint x: 184, endPoint y: 175, distance: 4.1
click at [184, 179] on span "In Transit To Customer" at bounding box center [200, 182] width 56 height 12
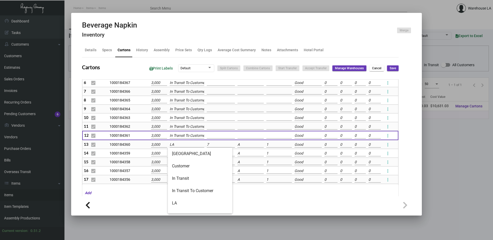
click at [182, 145] on input "LA" at bounding box center [187, 145] width 35 height 6
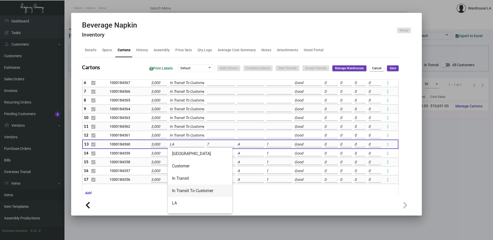
click at [189, 189] on span "In Transit To Customer" at bounding box center [200, 191] width 56 height 12
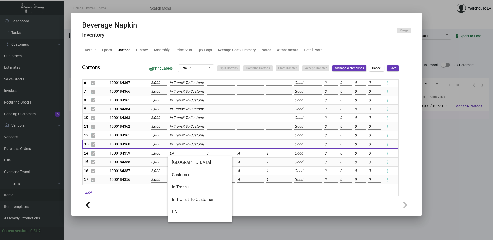
click at [187, 153] on input "LA" at bounding box center [187, 154] width 35 height 6
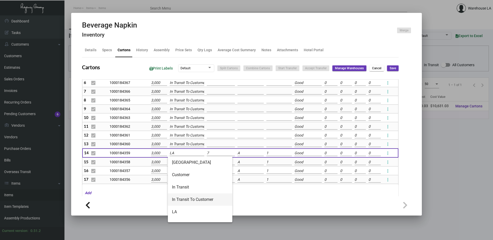
click at [192, 199] on span "In Transit To Customer" at bounding box center [200, 200] width 56 height 12
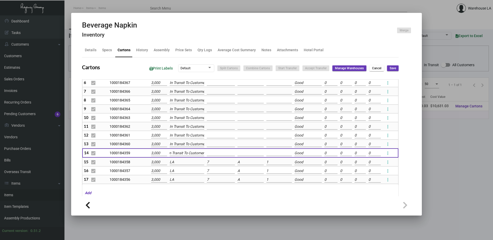
click at [182, 161] on input "LA" at bounding box center [187, 163] width 35 height 6
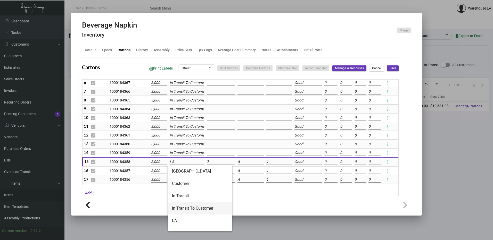
click at [188, 204] on span "In Transit To Customer" at bounding box center [200, 208] width 56 height 12
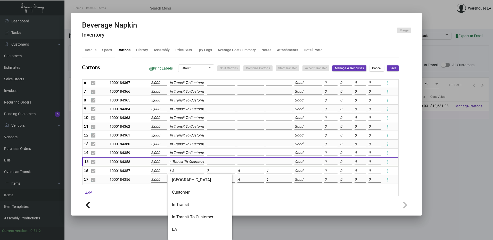
click at [180, 173] on input "LA" at bounding box center [187, 171] width 35 height 6
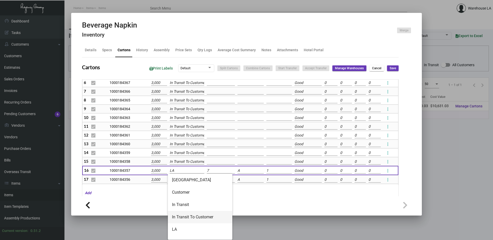
click at [190, 214] on span "In Transit To Customer" at bounding box center [200, 217] width 56 height 12
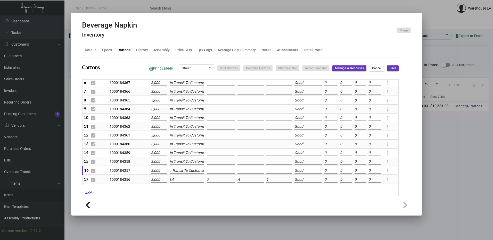
click at [181, 179] on input "LA" at bounding box center [187, 180] width 35 height 6
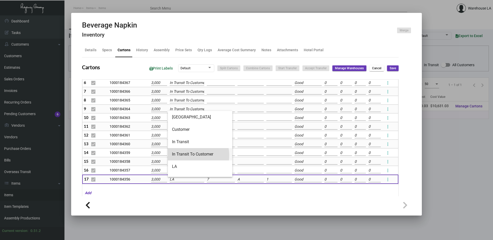
click at [189, 156] on span "In Transit To Customer" at bounding box center [200, 154] width 56 height 12
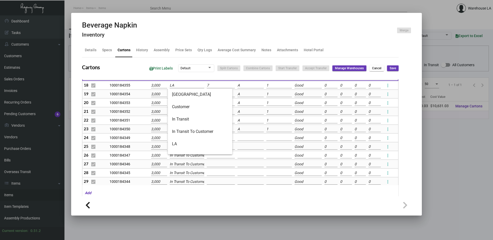
click at [181, 88] on div "Beverage Napkin Inventory Merge Details Specs Cartons History Assembly Price Se…" at bounding box center [246, 120] width 493 height 240
click at [183, 138] on span "LA" at bounding box center [200, 144] width 56 height 12
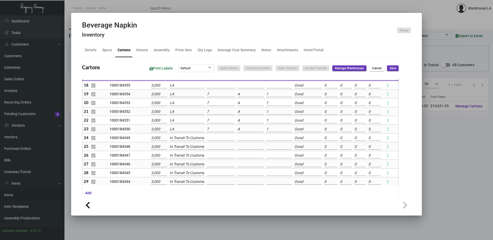
click at [182, 85] on input "LA" at bounding box center [187, 86] width 35 height 6
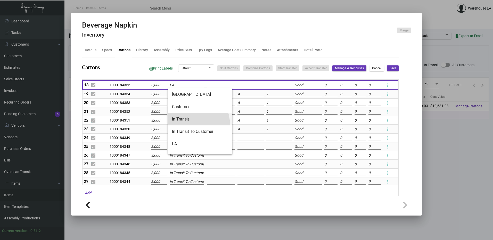
click at [187, 125] on span "In Transit" at bounding box center [200, 119] width 56 height 12
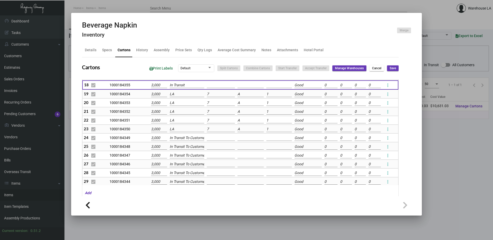
click at [186, 86] on input "In Transit" at bounding box center [187, 86] width 35 height 6
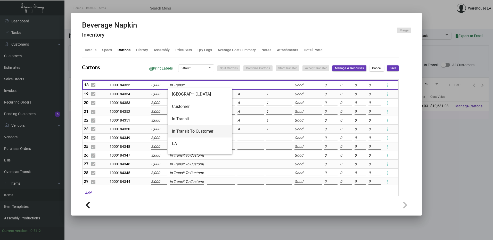
click at [191, 130] on span "In Transit To Customer" at bounding box center [200, 131] width 56 height 12
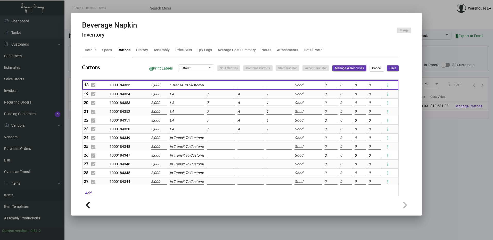
click at [187, 96] on input "LA" at bounding box center [187, 95] width 35 height 6
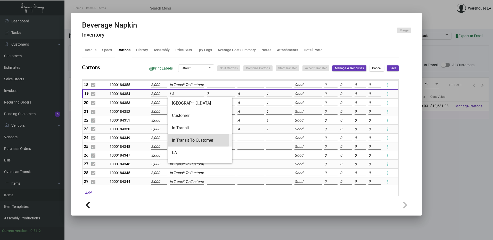
click at [190, 140] on span "In Transit To Customer" at bounding box center [200, 140] width 56 height 12
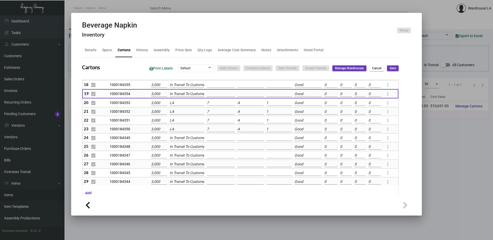
click at [186, 104] on input "LA" at bounding box center [187, 103] width 35 height 6
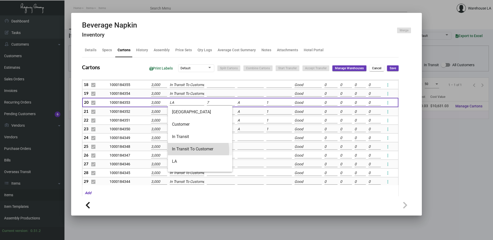
drag, startPoint x: 189, startPoint y: 151, endPoint x: 187, endPoint y: 135, distance: 15.3
click at [189, 151] on span "In Transit To Customer" at bounding box center [200, 149] width 56 height 12
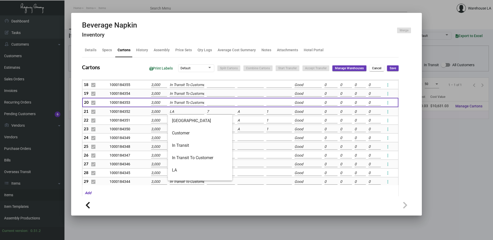
click at [181, 115] on input "LA" at bounding box center [187, 112] width 35 height 6
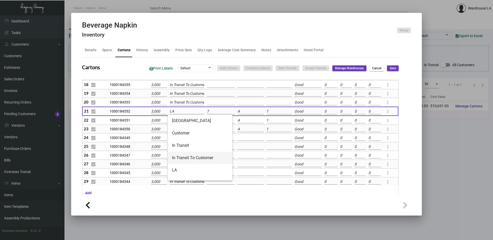
drag, startPoint x: 191, startPoint y: 155, endPoint x: 191, endPoint y: 146, distance: 8.3
click at [191, 153] on span "In Transit To Customer" at bounding box center [200, 158] width 56 height 12
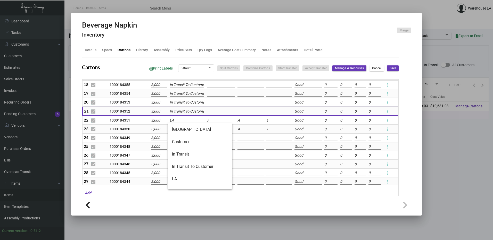
click at [185, 123] on input "LA" at bounding box center [187, 121] width 35 height 6
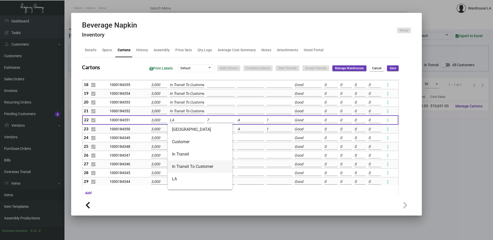
click at [190, 166] on span "In Transit To Customer" at bounding box center [200, 167] width 56 height 12
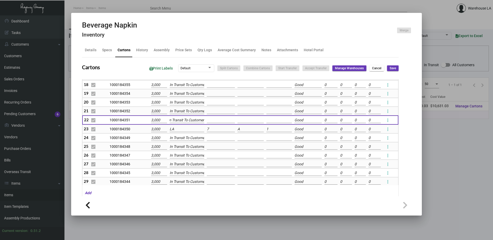
click at [187, 134] on td "In Transit To Customer" at bounding box center [186, 138] width 37 height 9
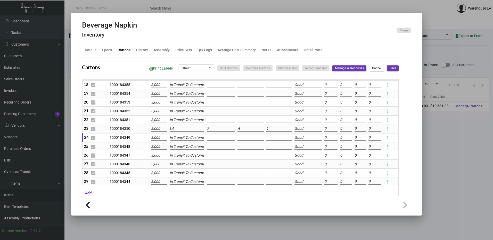
click at [187, 130] on input "LA" at bounding box center [187, 129] width 35 height 6
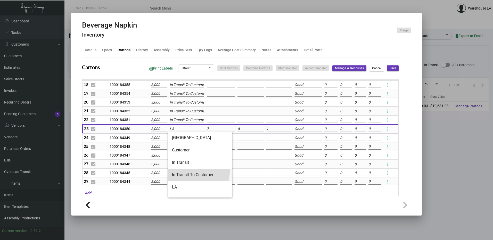
click at [188, 171] on span "In Transit To Customer" at bounding box center [200, 175] width 56 height 12
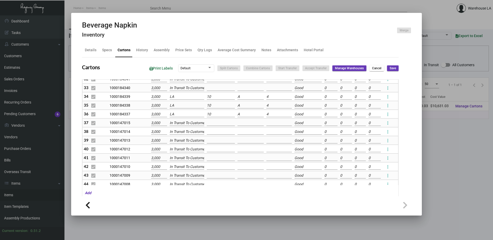
click at [391, 66] on button "Save" at bounding box center [393, 69] width 12 height 6
